Goal: Transaction & Acquisition: Purchase product/service

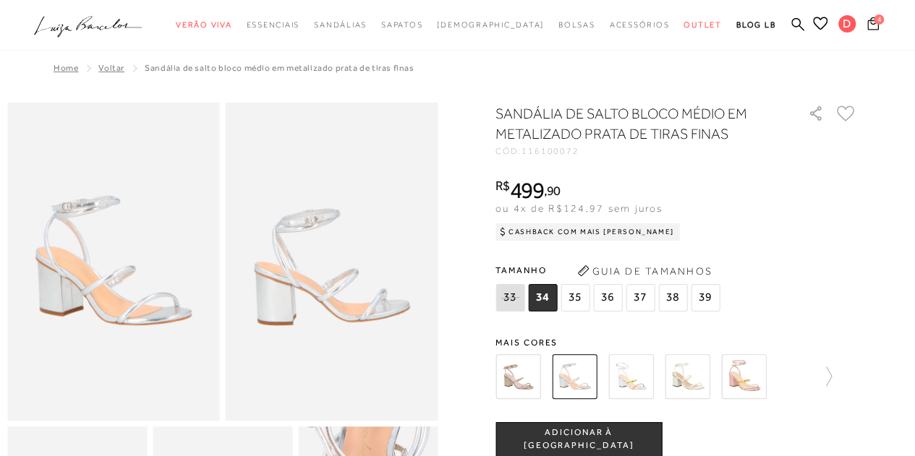
click at [870, 22] on icon at bounding box center [873, 23] width 12 height 13
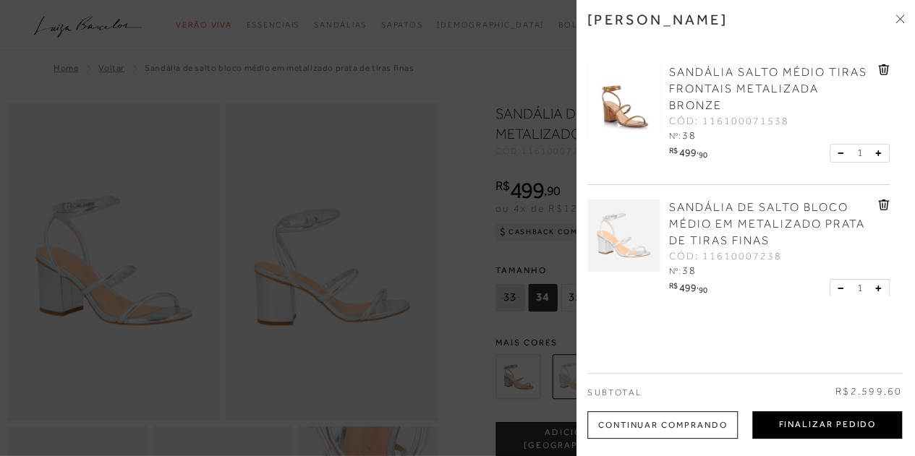
click at [850, 417] on button "Finalizar Pedido" at bounding box center [827, 425] width 150 height 27
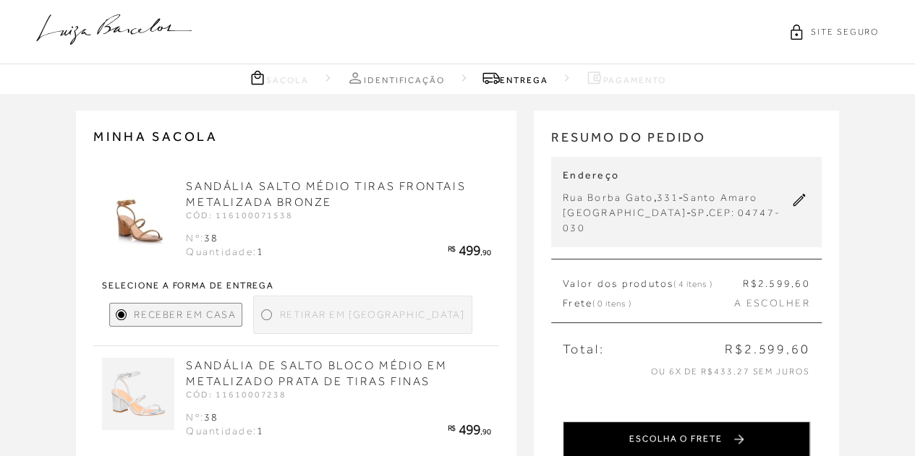
click at [668, 422] on button "ESCOLHA O FRETE" at bounding box center [686, 440] width 247 height 36
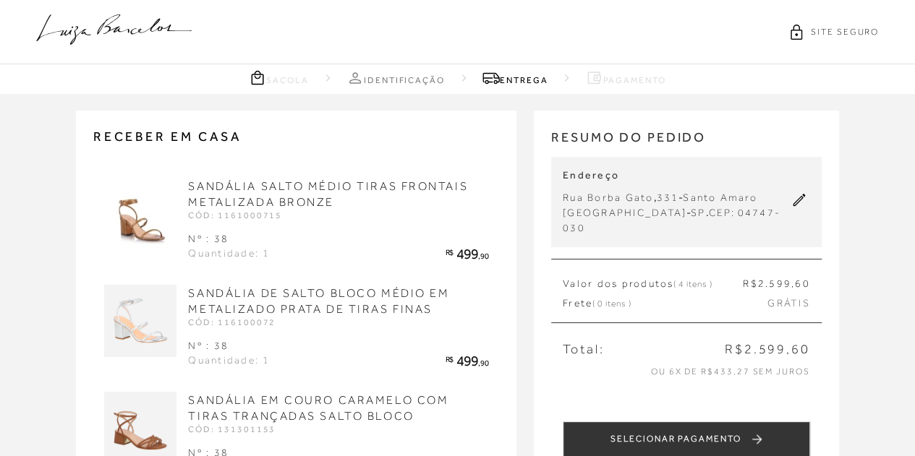
scroll to position [399, 0]
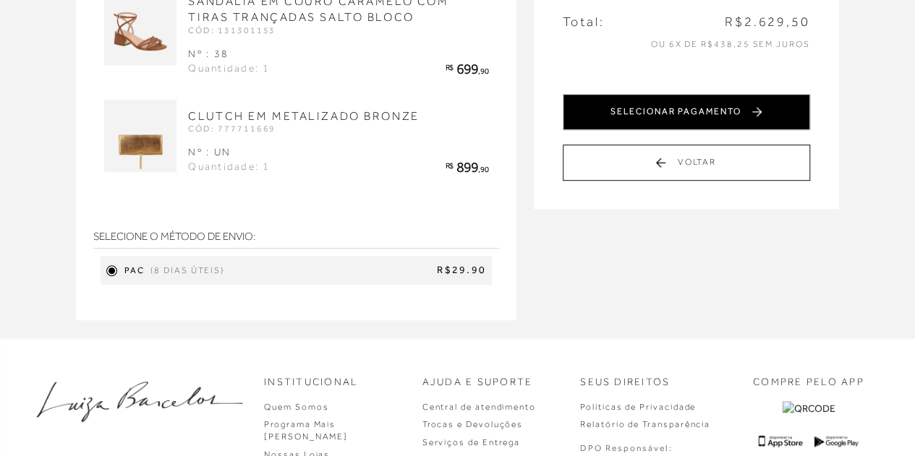
click at [705, 97] on button "SELECIONAR PAGAMENTO" at bounding box center [686, 112] width 247 height 36
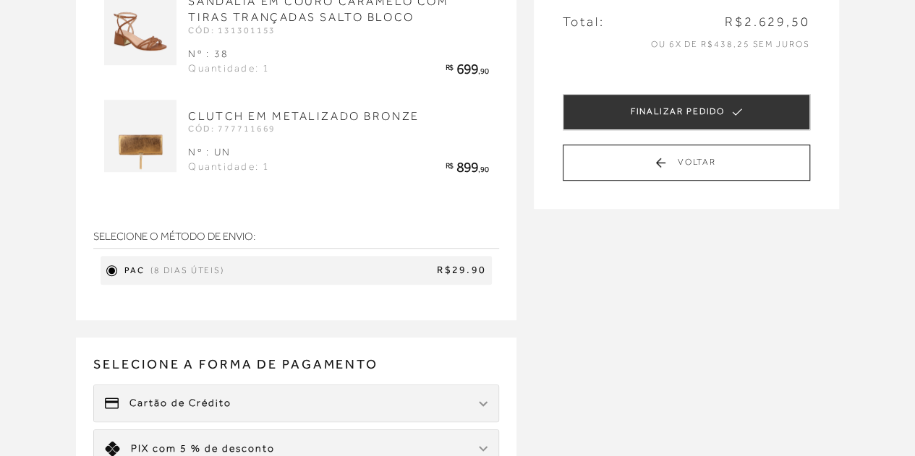
scroll to position [0, 0]
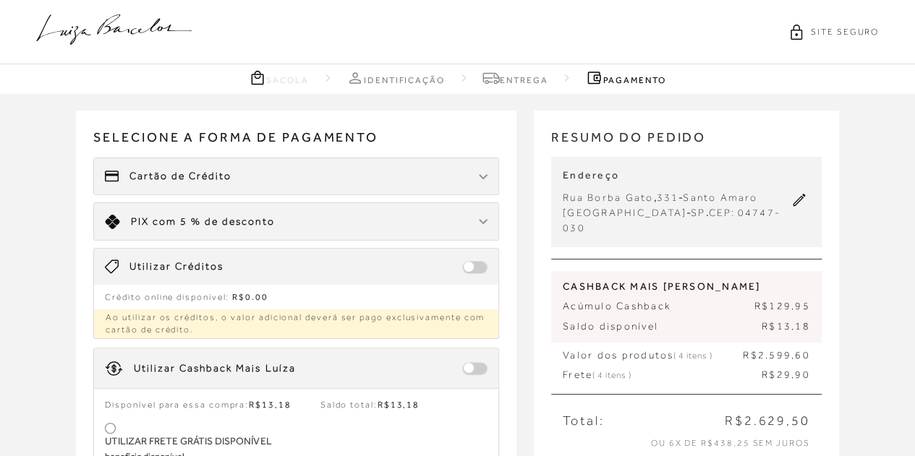
click at [464, 265] on span at bounding box center [474, 267] width 25 height 13
click at [466, 369] on span at bounding box center [474, 368] width 25 height 13
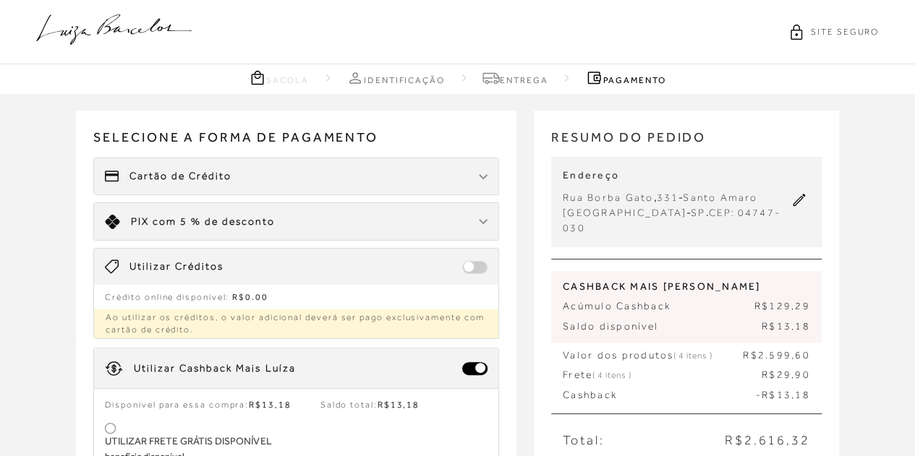
click at [43, 417] on div "Receber em casa SANDÁLIA SALTO MÉDIO TIRAS FRONTAIS METALIZADA BRONZE CÓD: 1161…" at bounding box center [457, 420] width 915 height 653
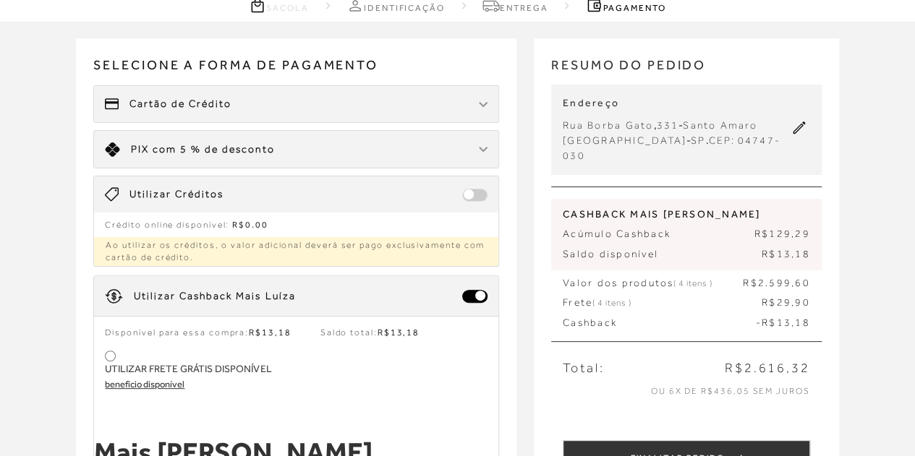
scroll to position [116, 0]
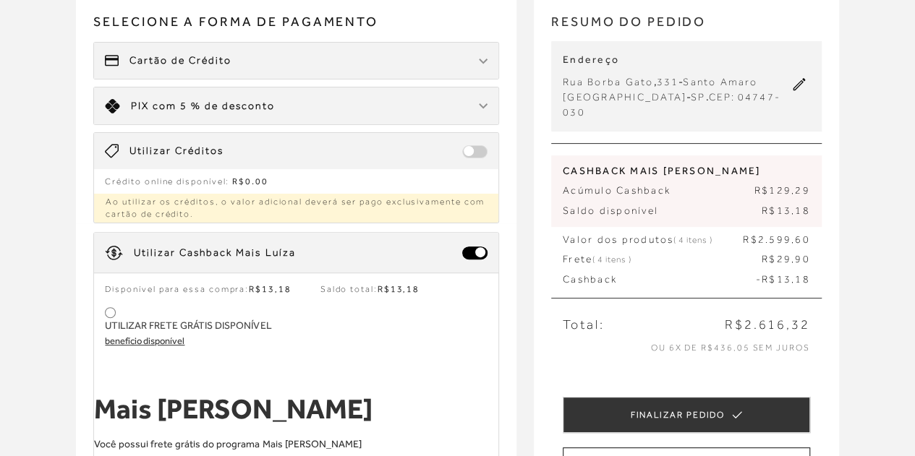
click at [113, 310] on div at bounding box center [110, 313] width 7 height 7
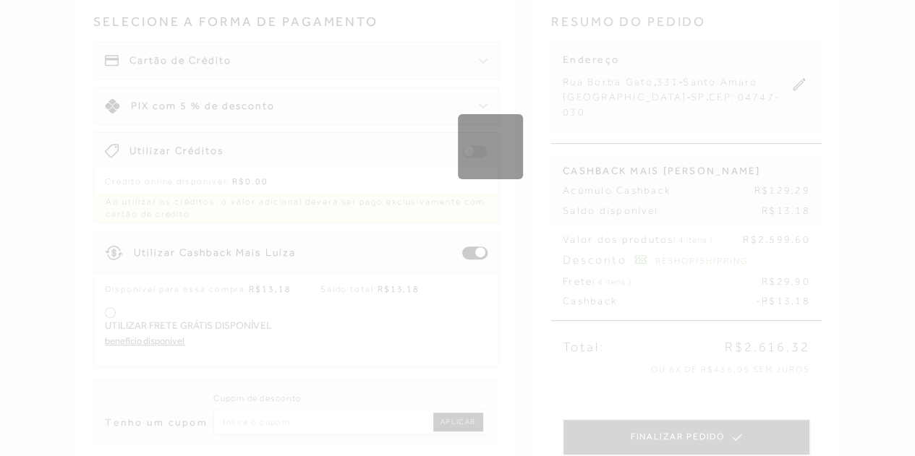
type input "RESHOPISHIPPING"
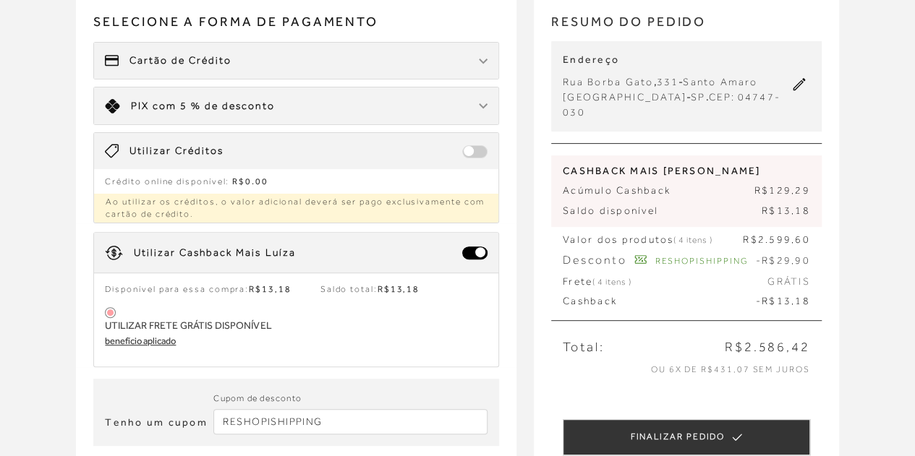
click at [482, 60] on img at bounding box center [483, 62] width 9 height 6
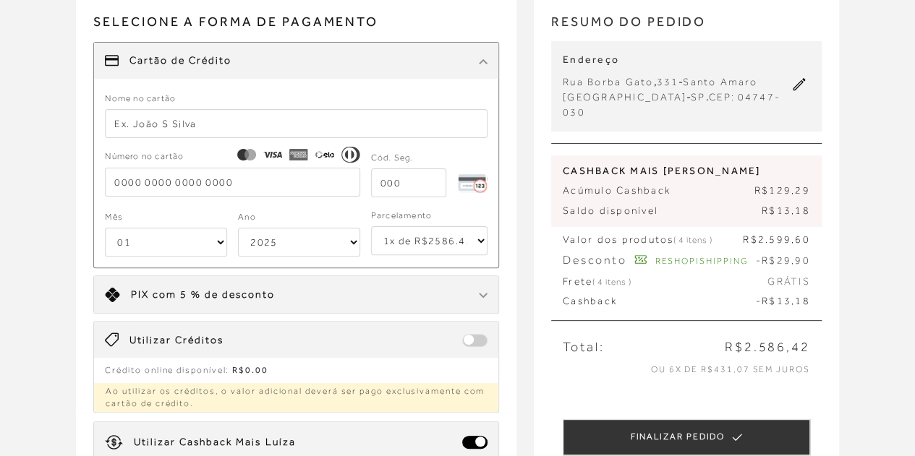
click at [311, 111] on input "text" at bounding box center [296, 123] width 383 height 29
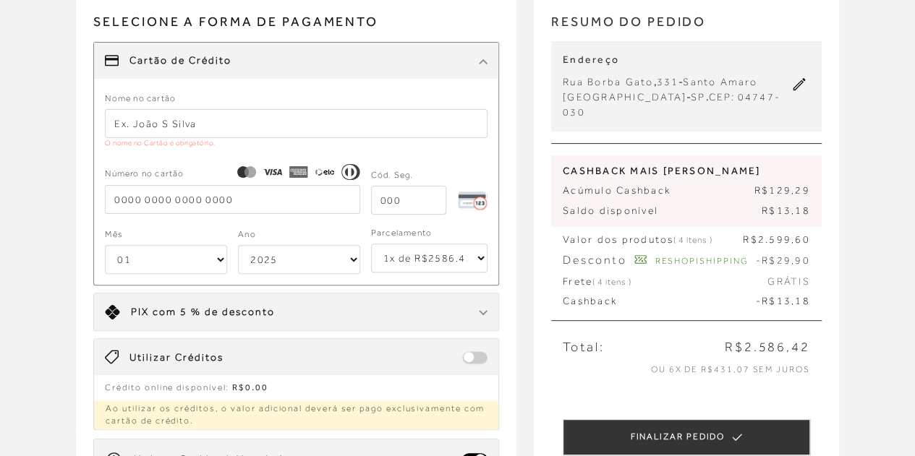
type input "Daniella M Ferrari"
type input "4901721307575707"
type input "645"
select select "10"
select select "2030"
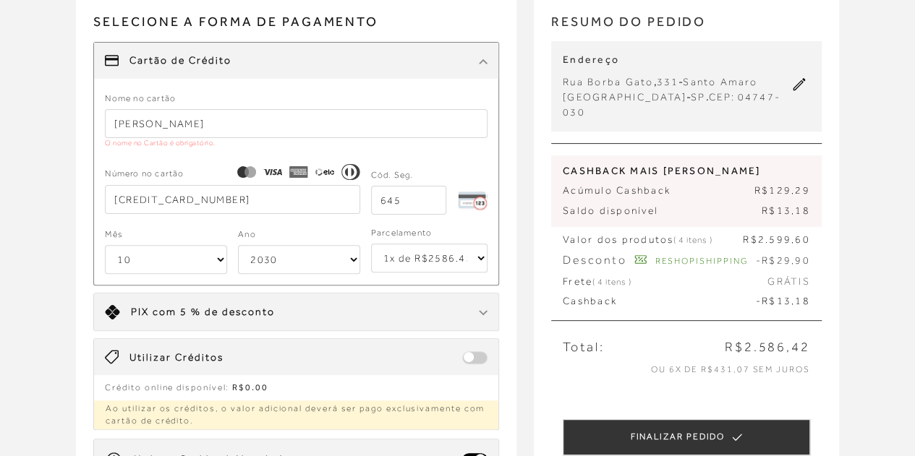
type input "4901721307575707"
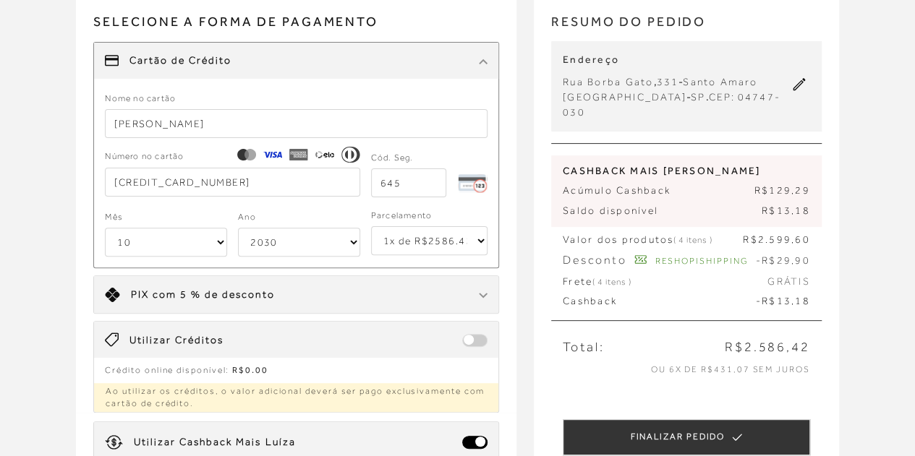
click at [425, 248] on select "1x de R$2586.42 2x de R$1293.21 sem juros 3x de R$862.14 sem juros 4x de R$646.…" at bounding box center [429, 240] width 116 height 29
select select "4"
click at [371, 226] on select "1x de R$2586.42 2x de R$1293.21 sem juros 3x de R$862.14 sem juros 4x de R$646.…" at bounding box center [429, 240] width 116 height 29
click at [914, 299] on div "Receber em casa SANDÁLIA SALTO MÉDIO TIRAS FRONTAIS METALIZADA BRONZE CÓD: 1161…" at bounding box center [457, 338] width 915 height 721
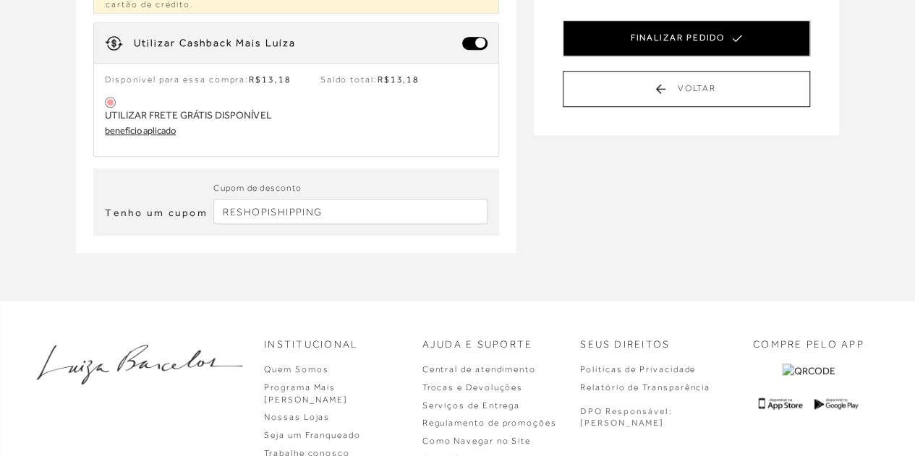
click at [645, 22] on button "FINALIZAR PEDIDO" at bounding box center [686, 38] width 247 height 36
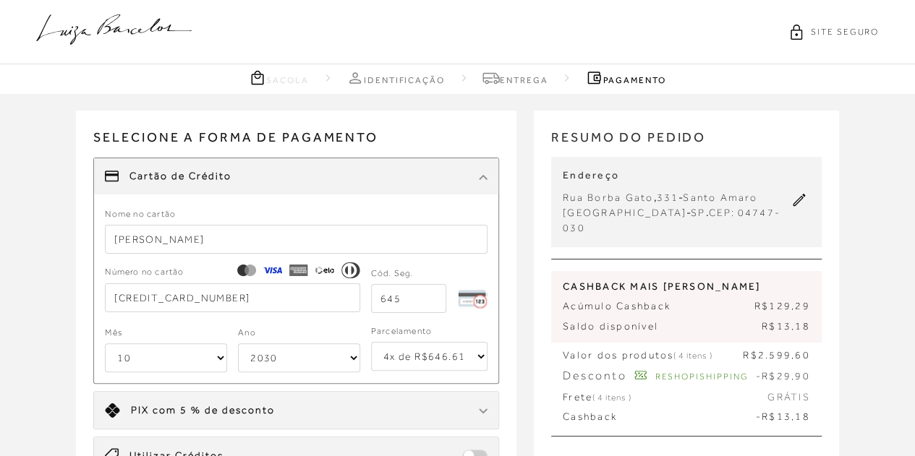
select select "10"
select select "2030"
select select "4"
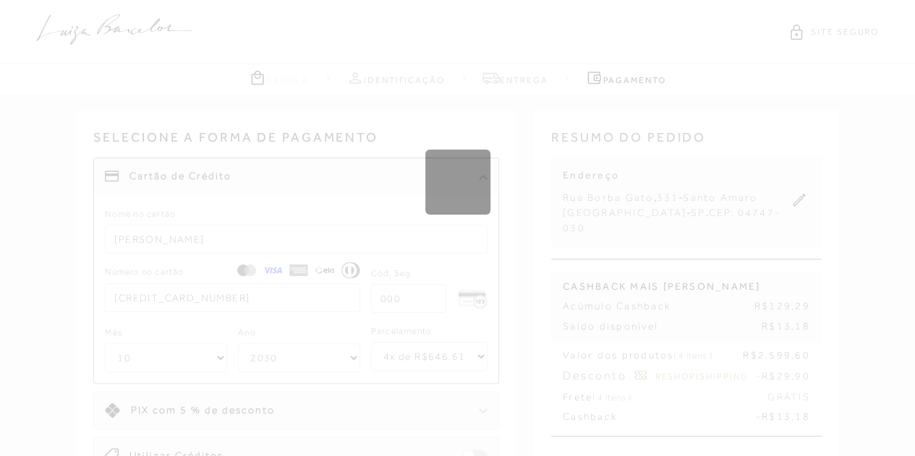
select select "1"
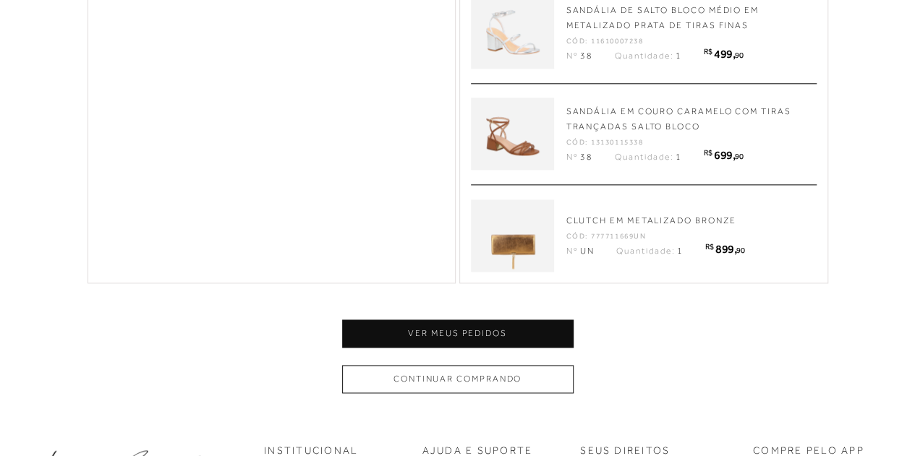
scroll to position [1024, 0]
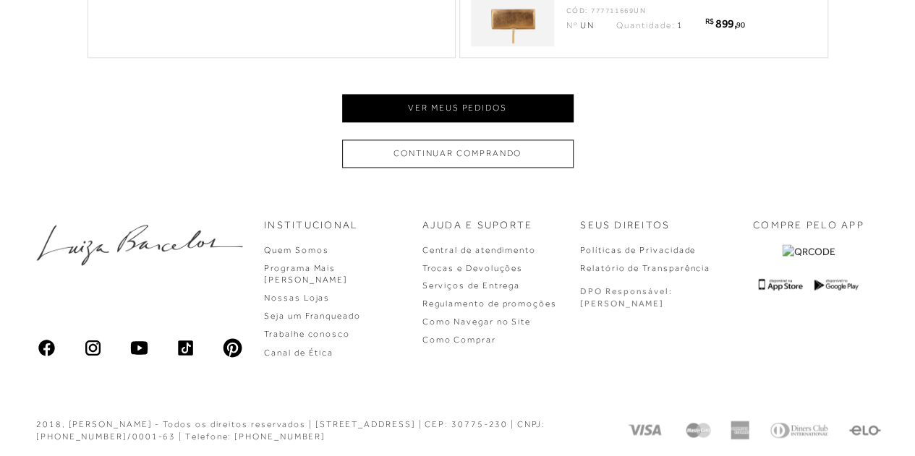
click at [476, 102] on button "Ver meus pedidos" at bounding box center [458, 108] width 232 height 28
